Goal: Task Accomplishment & Management: Use online tool/utility

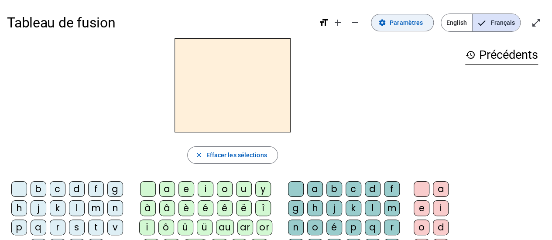
click at [406, 23] on span "Paramètres" at bounding box center [406, 22] width 33 height 10
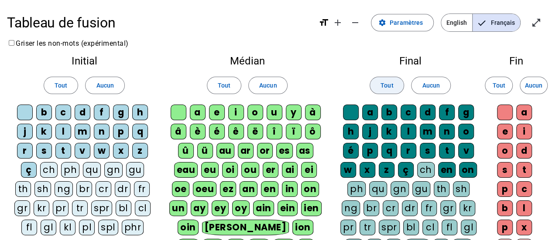
click at [391, 89] on span "Tout" at bounding box center [386, 85] width 13 height 10
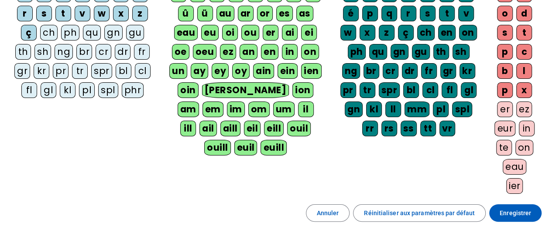
scroll to position [207, 0]
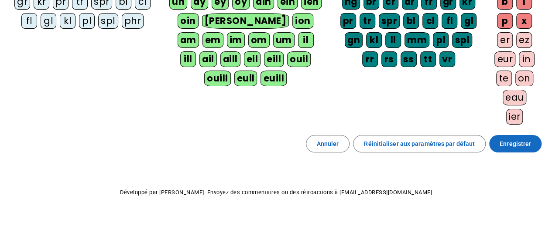
click at [523, 146] on span at bounding box center [515, 143] width 52 height 21
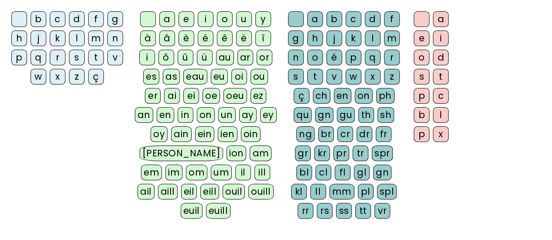
scroll to position [170, 0]
click at [385, 92] on div "ph" at bounding box center [385, 97] width 18 height 16
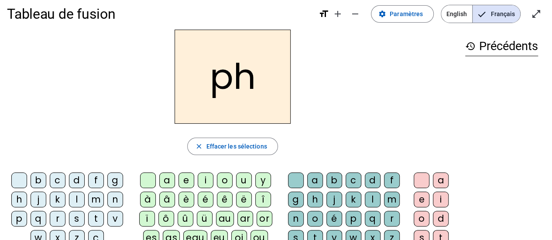
scroll to position [4, 0]
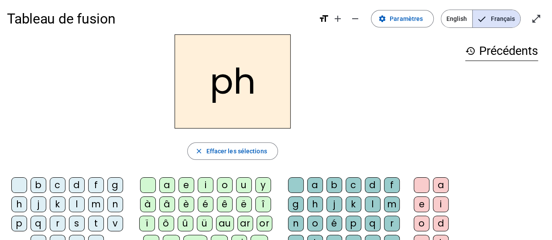
click at [62, 206] on div "k" at bounding box center [58, 205] width 16 height 16
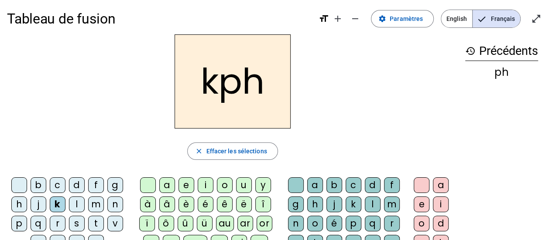
click at [203, 202] on div "é" at bounding box center [206, 205] width 16 height 16
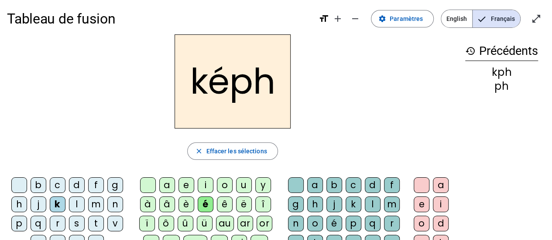
click at [433, 210] on letter-bubble "i" at bounding box center [442, 206] width 19 height 19
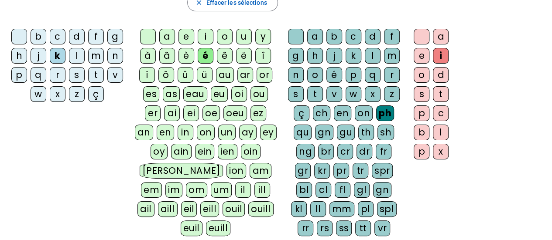
scroll to position [158, 0]
